Goal: Information Seeking & Learning: Learn about a topic

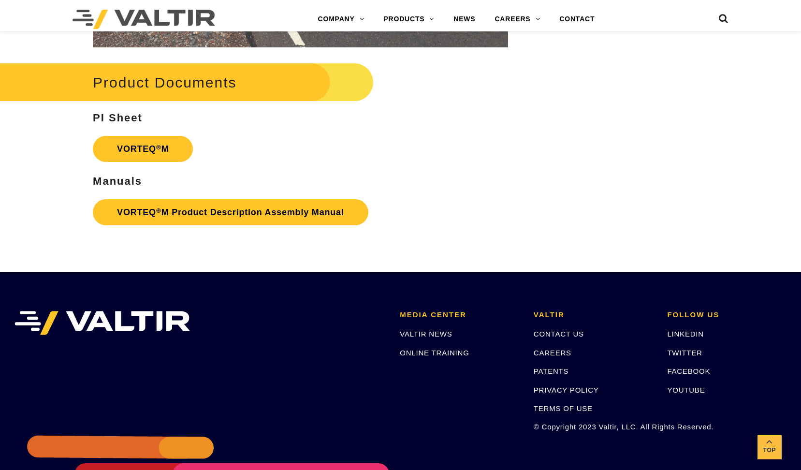
scroll to position [1869, 0]
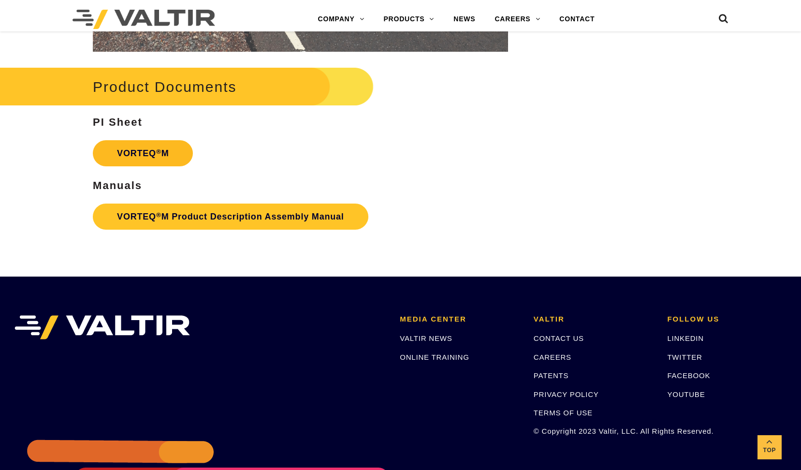
click at [130, 151] on link "VORTEQ ® M" at bounding box center [143, 153] width 100 height 26
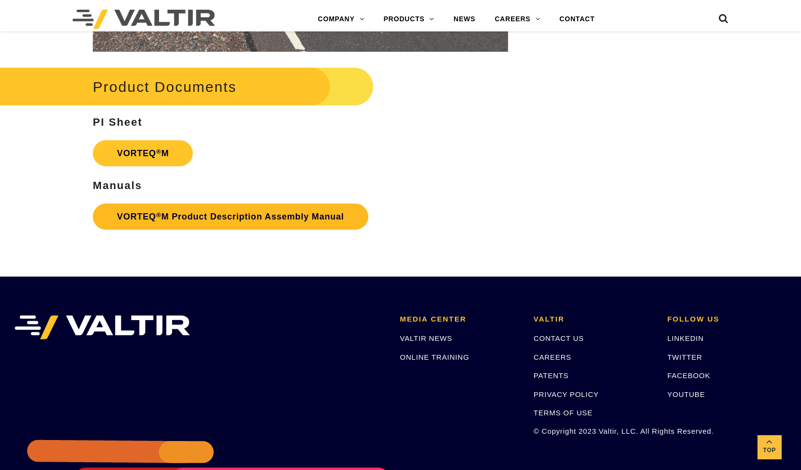
click at [175, 216] on link "VORTEQ ® M Product Description Assembly Manual" at bounding box center [231, 217] width 276 height 26
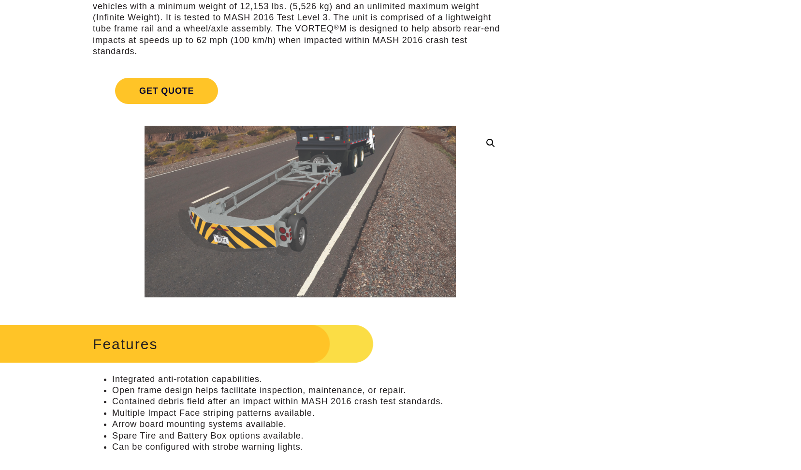
scroll to position [0, 0]
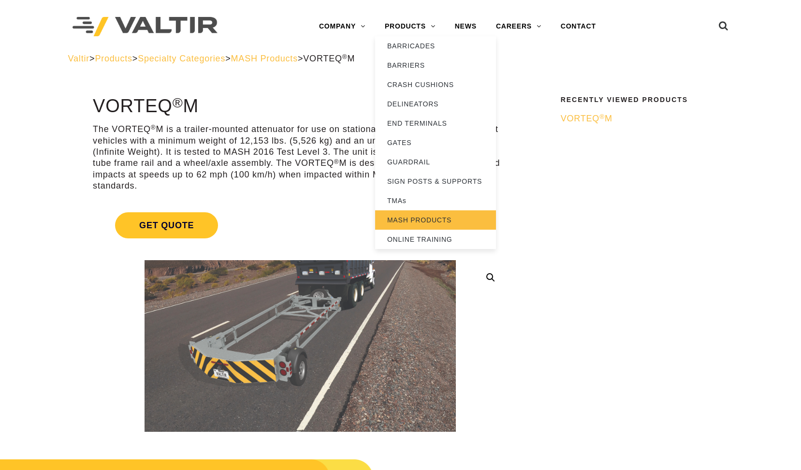
click at [416, 221] on link "MASH PRODUCTS" at bounding box center [435, 219] width 121 height 19
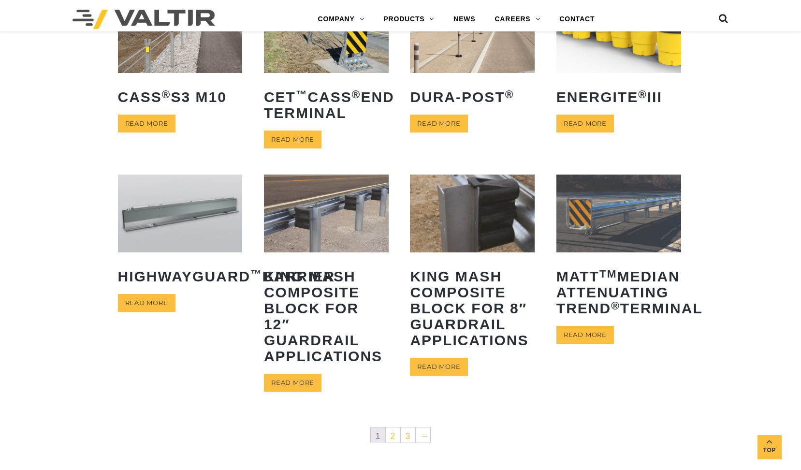
scroll to position [566, 0]
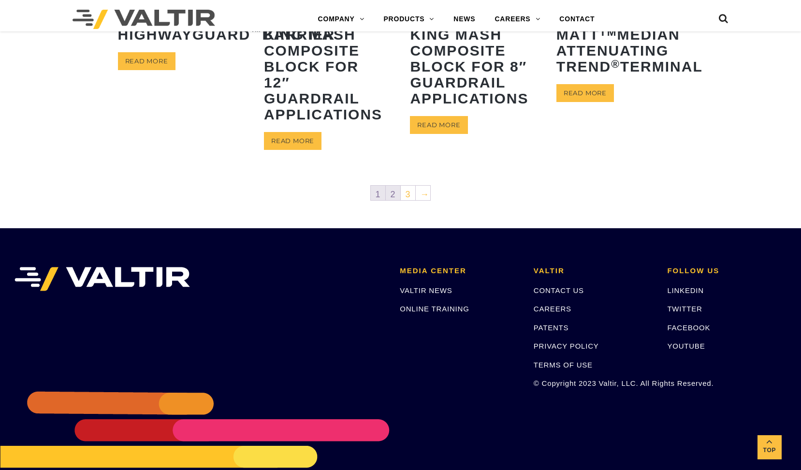
click at [396, 192] on link "2" at bounding box center [393, 193] width 15 height 15
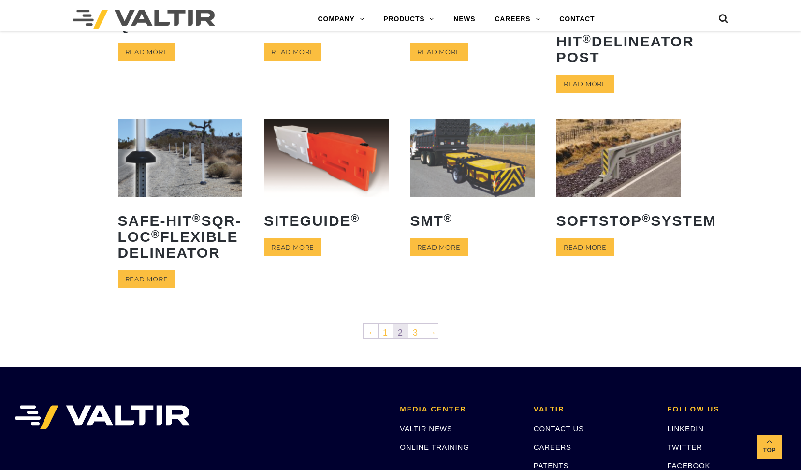
scroll to position [532, 0]
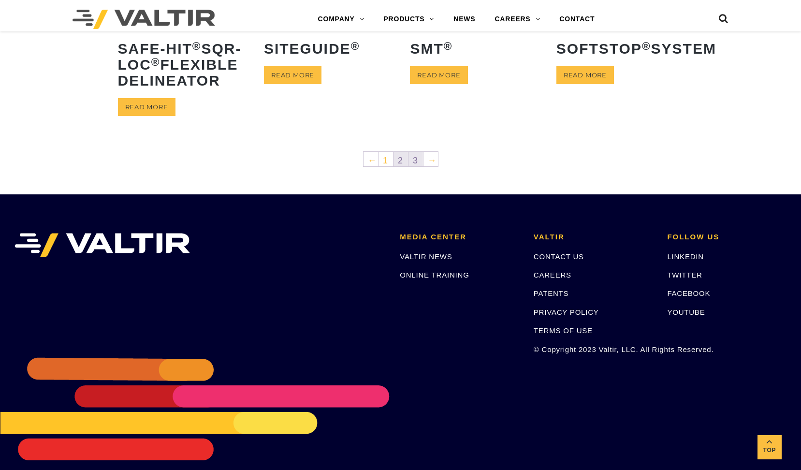
click at [419, 166] on link "3" at bounding box center [416, 159] width 15 height 15
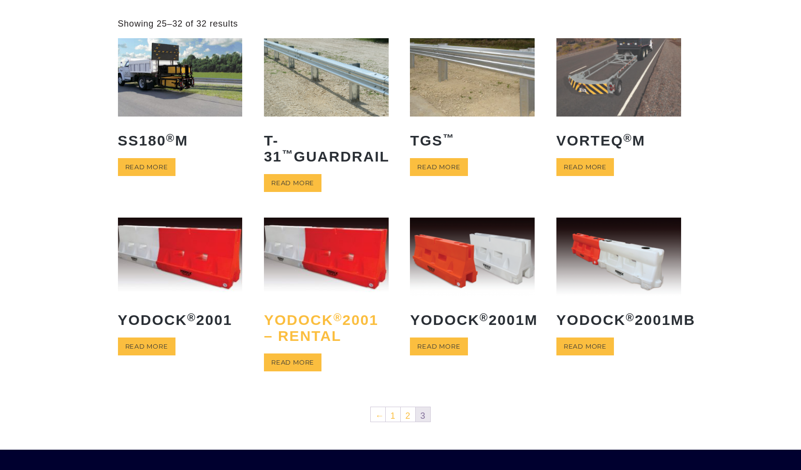
scroll to position [48, 0]
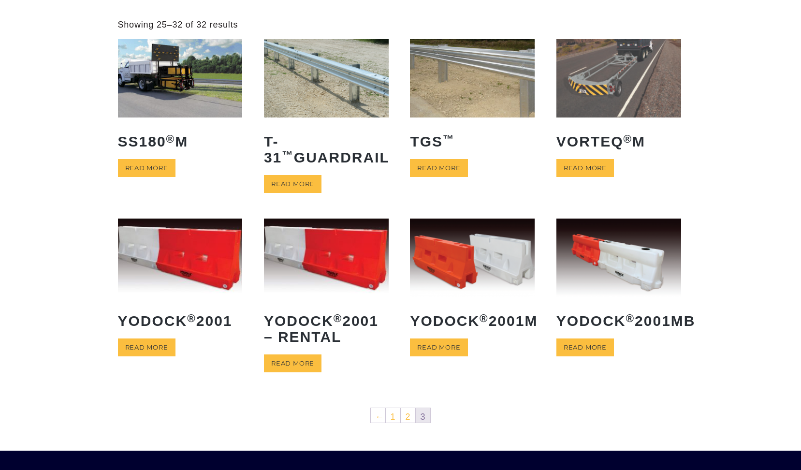
click at [619, 88] on img at bounding box center [619, 78] width 125 height 78
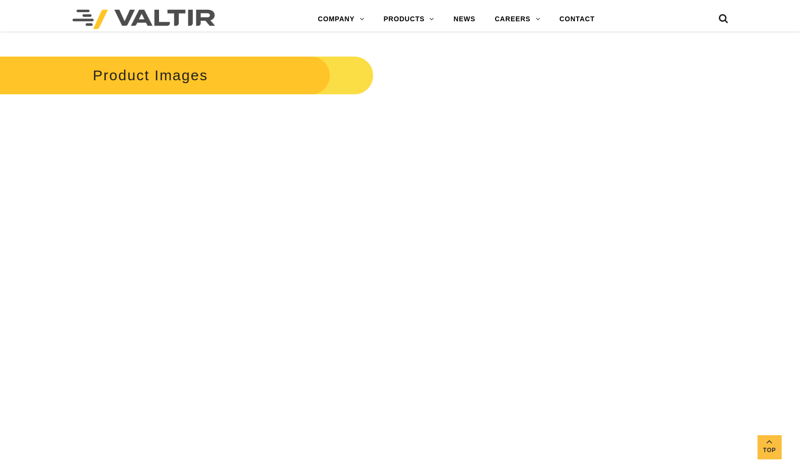
scroll to position [999, 0]
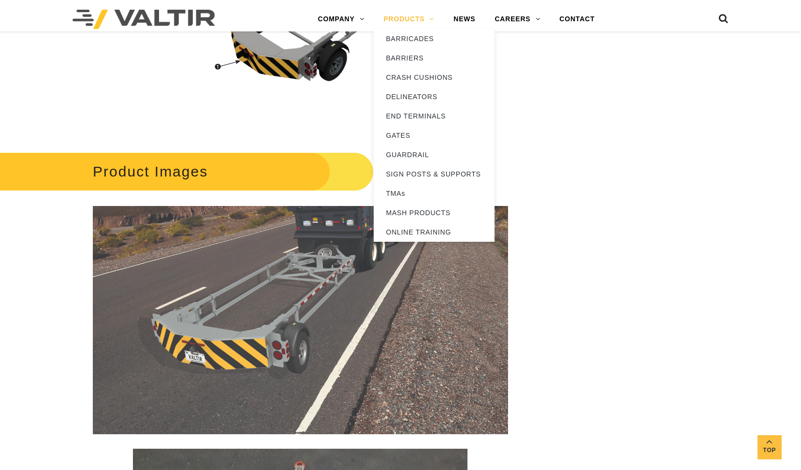
click at [414, 18] on link "PRODUCTS" at bounding box center [409, 19] width 70 height 19
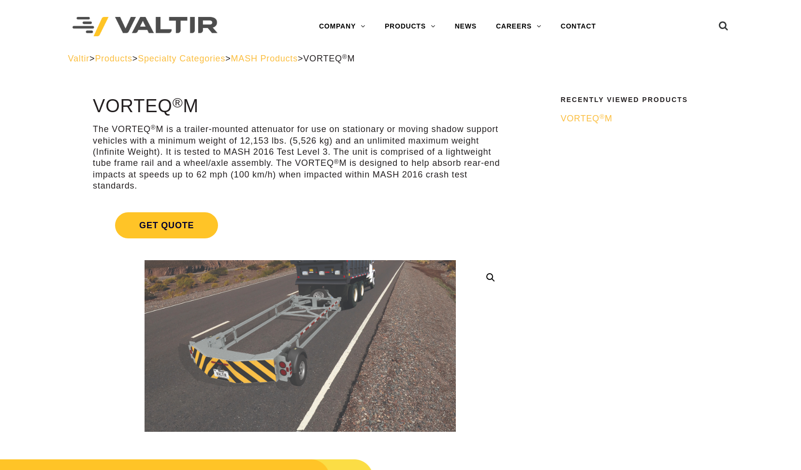
click at [310, 151] on p "The VORTEQ ® M is a trailer-mounted attenuator for use on stationary or moving …" at bounding box center [300, 158] width 415 height 68
